Goal: Task Accomplishment & Management: Manage account settings

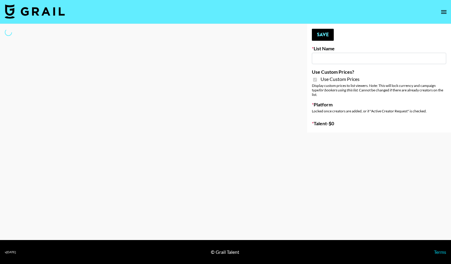
type input "[PERSON_NAME] ([DATE])"
checkbox input "true"
select select "Brand"
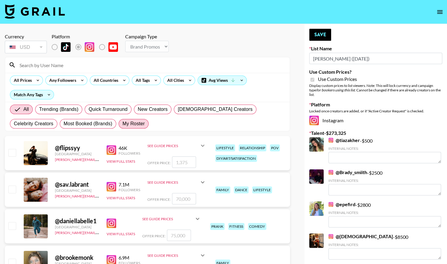
click at [122, 125] on span "My Roster" at bounding box center [133, 123] width 22 height 7
click at [122, 124] on input "My Roster" at bounding box center [122, 124] width 0 height 0
radio input "true"
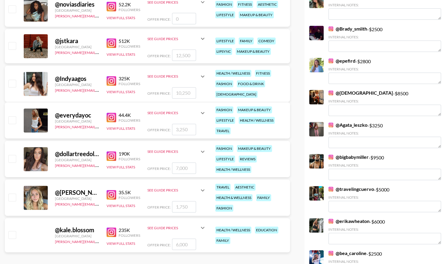
scroll to position [135, 0]
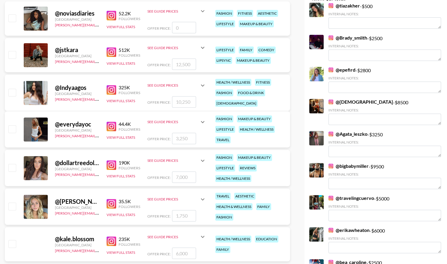
click at [13, 89] on input "checkbox" at bounding box center [11, 92] width 7 height 7
checkbox input "true"
click at [191, 101] on input "10250" at bounding box center [184, 101] width 24 height 11
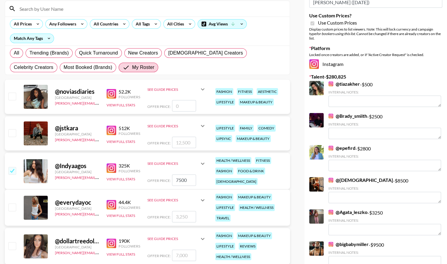
scroll to position [0, 0]
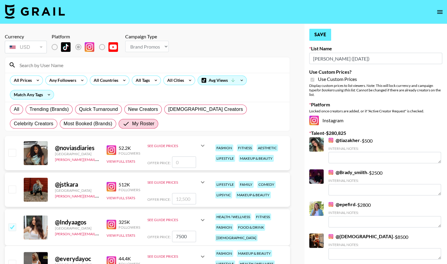
type input "7500"
click at [323, 34] on button "Save" at bounding box center [320, 35] width 22 height 12
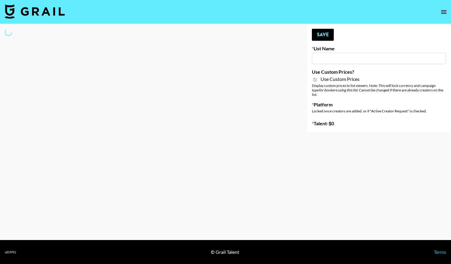
select select "Brand"
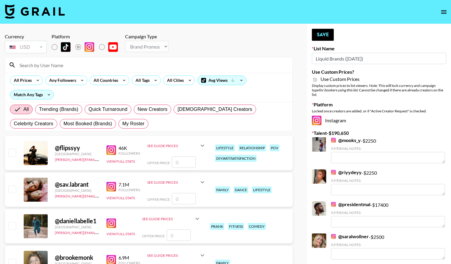
type input "Liquid Brands (19th Aug)"
checkbox input "true"
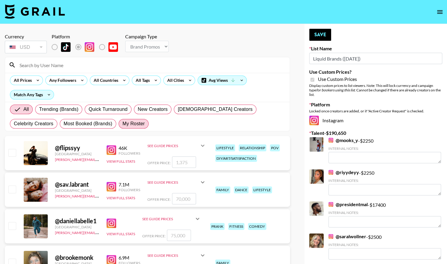
click at [122, 122] on span "My Roster" at bounding box center [133, 123] width 22 height 7
click at [122, 124] on input "My Roster" at bounding box center [122, 124] width 0 height 0
radio input "true"
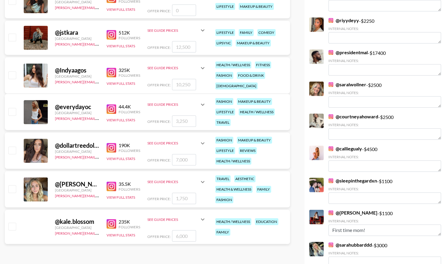
scroll to position [152, 0]
click at [17, 190] on div "@ Maggie.boynton United States carli.anderson@grail-talent.com 35.5K Followers …" at bounding box center [147, 189] width 285 height 36
click at [12, 188] on input "checkbox" at bounding box center [11, 188] width 7 height 7
checkbox input "true"
type input "1750"
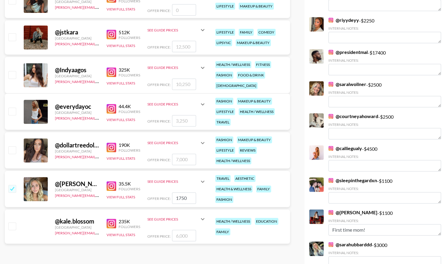
click at [10, 77] on input "checkbox" at bounding box center [11, 74] width 7 height 7
checkbox input "true"
click at [191, 83] on input "10250" at bounding box center [184, 84] width 24 height 11
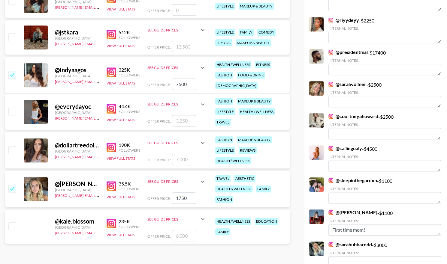
type input "7500"
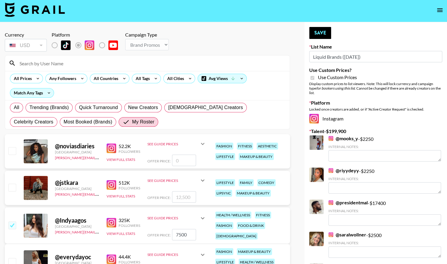
scroll to position [1, 0]
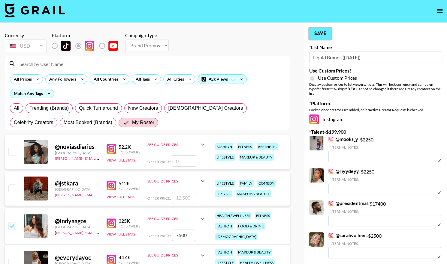
click at [319, 36] on button "Save" at bounding box center [320, 34] width 22 height 12
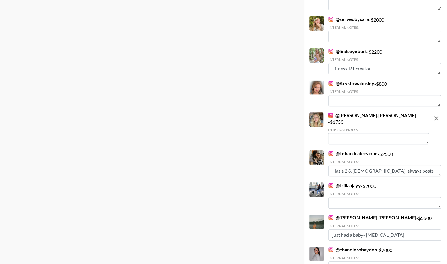
scroll to position [1424, 0]
